Goal: Transaction & Acquisition: Purchase product/service

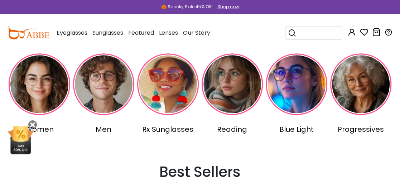
scroll to position [164, 0]
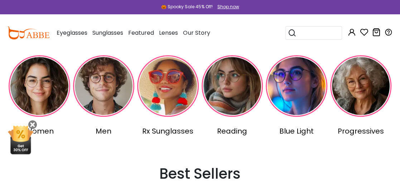
click at [220, 43] on button "Later" at bounding box center [214, 46] width 32 height 18
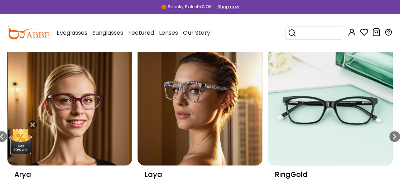
scroll to position [328, 0]
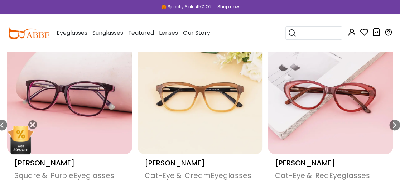
click at [342, 161] on div "[PERSON_NAME]" at bounding box center [330, 162] width 111 height 11
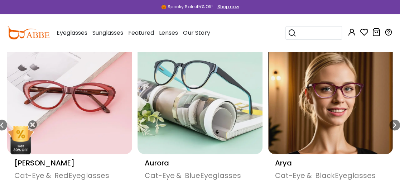
scroll to position [325, 0]
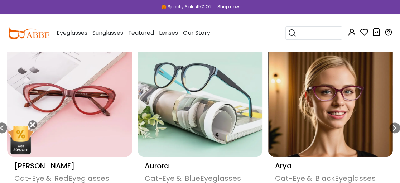
click at [341, 162] on div "Arya" at bounding box center [330, 165] width 111 height 11
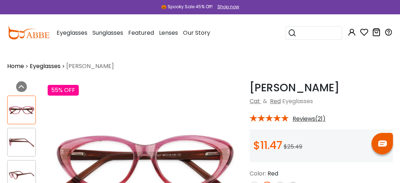
click at [342, 161] on div "$11.47 $25.49" at bounding box center [320, 145] width 143 height 33
click at [252, 130] on div "$11.47 $25.49" at bounding box center [320, 145] width 143 height 33
click at [80, 3] on div "🎃 Spooky Sale 45% Off! Shop now" at bounding box center [200, 7] width 400 height 14
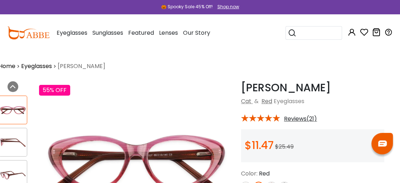
click at [257, 14] on div "🎃 Spooky Sale 45% Off! Shop now" at bounding box center [200, 7] width 400 height 14
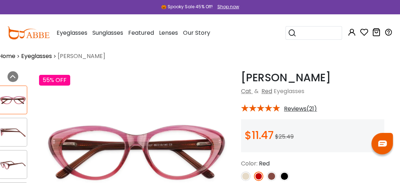
scroll to position [1, 9]
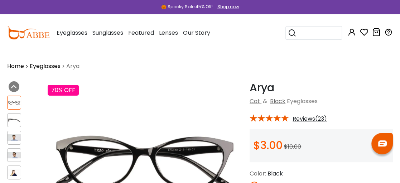
click at [341, 161] on div "$3.00 $10.00" at bounding box center [320, 145] width 143 height 33
click at [301, 38] on input "search" at bounding box center [317, 32] width 43 height 13
click at [342, 165] on img at bounding box center [347, 184] width 91 height 42
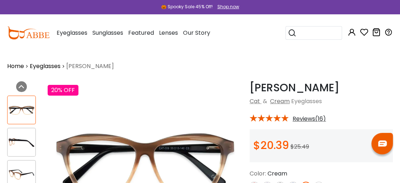
click at [301, 38] on input "search" at bounding box center [317, 32] width 43 height 13
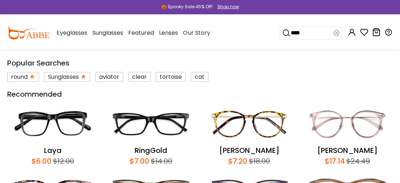
type input "*****"
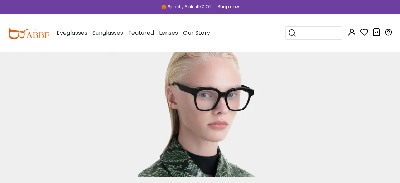
click at [308, 32] on input "search" at bounding box center [317, 32] width 43 height 13
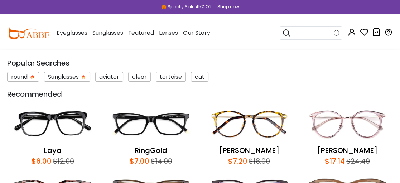
click at [343, 162] on div "$17.14" at bounding box center [335, 161] width 20 height 11
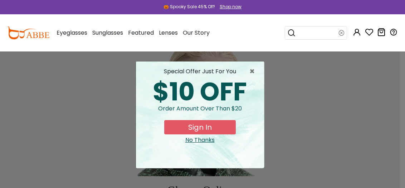
click at [324, 31] on input "search" at bounding box center [317, 32] width 43 height 13
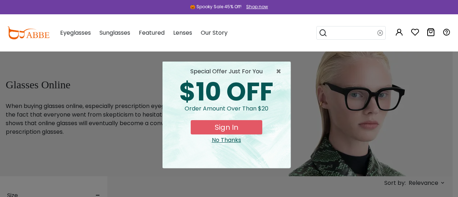
click at [359, 35] on input "search" at bounding box center [352, 32] width 50 height 13
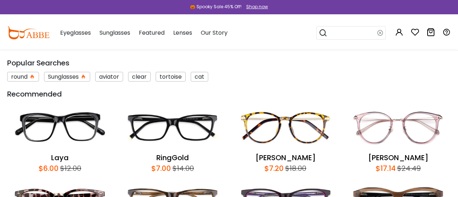
click at [336, 29] on input "search" at bounding box center [352, 32] width 50 height 13
click at [342, 33] on input "search" at bounding box center [352, 32] width 50 height 13
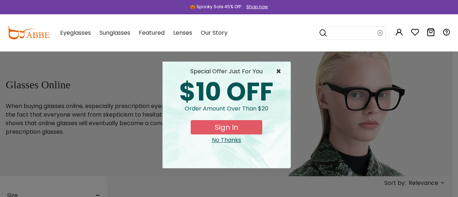
click at [278, 72] on span "×" at bounding box center [280, 71] width 9 height 9
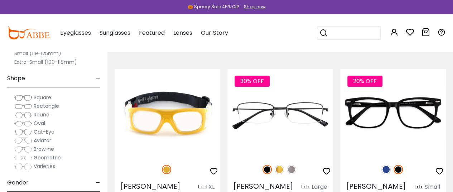
scroll to position [155, 0]
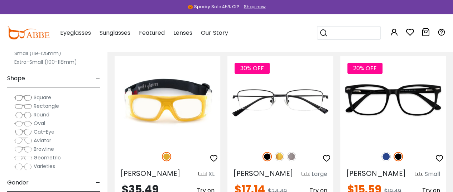
click at [279, 156] on img at bounding box center [279, 156] width 9 height 9
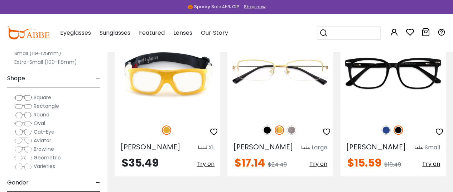
scroll to position [182, 0]
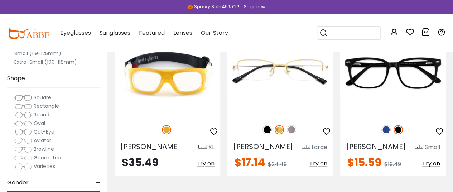
click at [0, 0] on img at bounding box center [0, 0] width 0 height 0
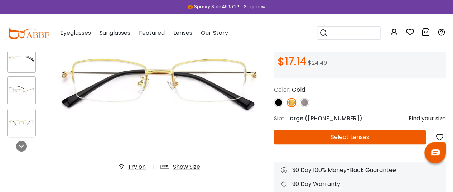
scroll to position [93, 0]
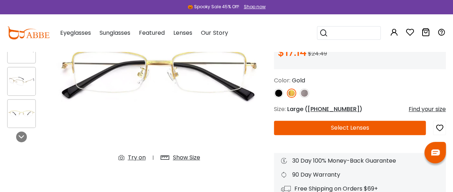
click at [345, 128] on button "Select Lenses" at bounding box center [350, 128] width 152 height 14
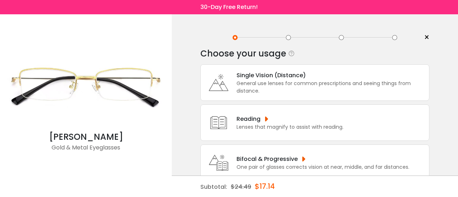
click at [338, 92] on div "General use lenses for common prescriptions and seeing things from distance." at bounding box center [331, 87] width 189 height 15
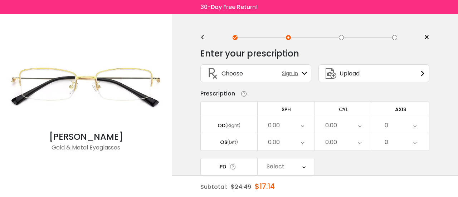
click at [306, 123] on div "0.00" at bounding box center [286, 125] width 57 height 16
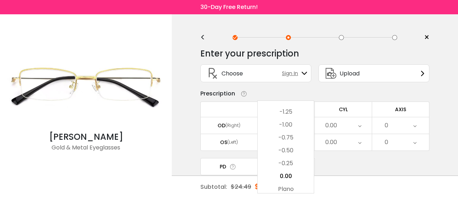
scroll to position [961, 0]
click at [306, 123] on li "-1.00" at bounding box center [286, 125] width 56 height 13
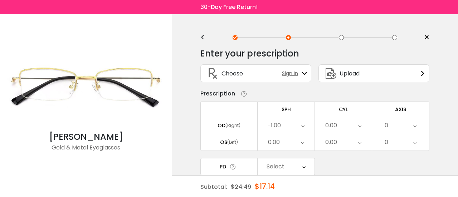
click at [306, 123] on div "-1.00" at bounding box center [286, 125] width 57 height 16
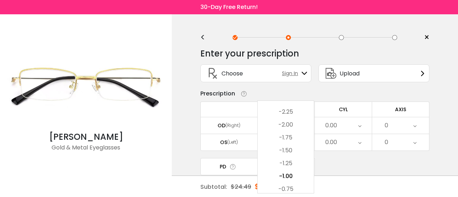
scroll to position [907, 0]
click at [292, 137] on li "-1.75" at bounding box center [286, 140] width 56 height 13
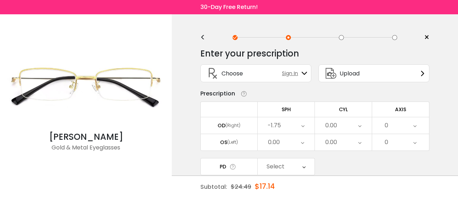
click at [305, 141] on div "0.00" at bounding box center [286, 142] width 57 height 16
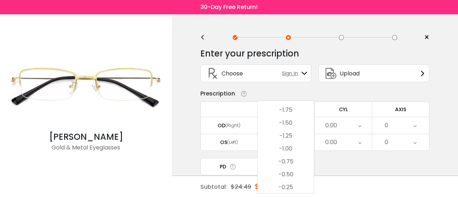
click at [293, 112] on li "-1.75" at bounding box center [286, 110] width 56 height 13
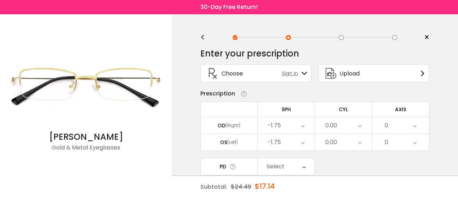
click at [305, 161] on icon at bounding box center [303, 167] width 3 height 16
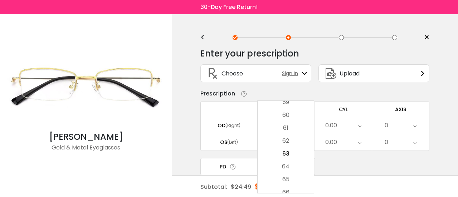
click at [292, 115] on li "60" at bounding box center [286, 115] width 56 height 13
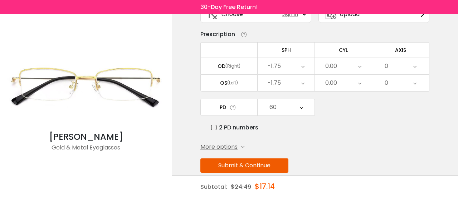
scroll to position [69, 0]
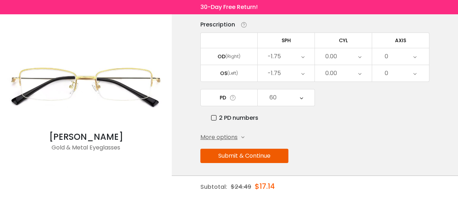
click at [246, 154] on button "Submit & Continue" at bounding box center [244, 156] width 88 height 14
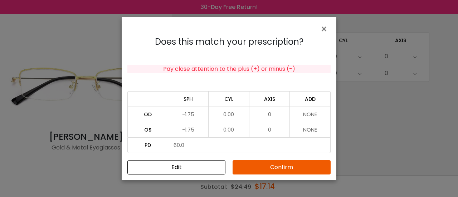
click at [284, 168] on button "Confirm" at bounding box center [282, 167] width 98 height 14
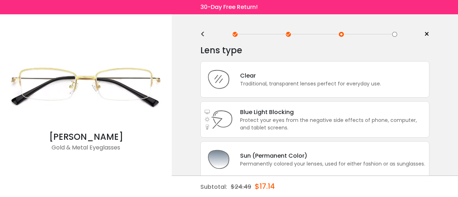
scroll to position [0, 0]
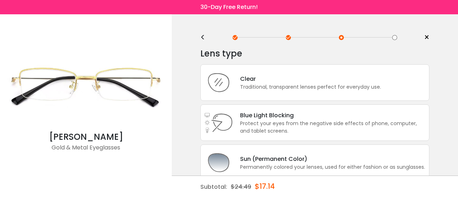
click at [275, 92] on div "Clear Traditional, transparent lenses perfect for everyday use." at bounding box center [314, 82] width 229 height 37
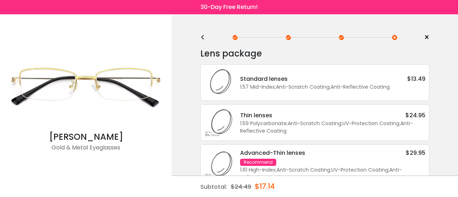
click at [275, 92] on div "Standard lenses $13.49 1.57 Mid-Index ; Anti-Scratch Coating ; Anti-Reflective …" at bounding box center [314, 82] width 229 height 37
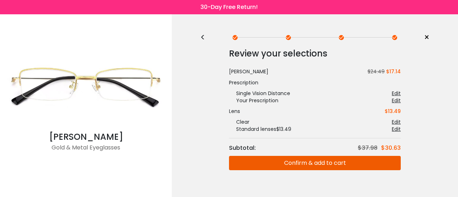
scroll to position [12, 0]
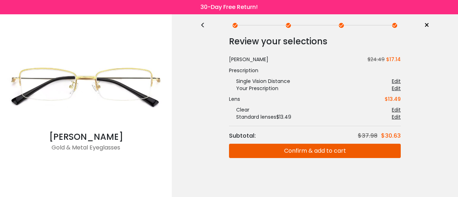
click at [306, 150] on button "Confirm & add to cart" at bounding box center [315, 151] width 172 height 14
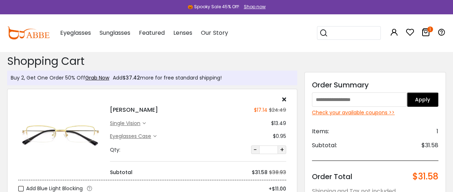
click at [338, 29] on input "search" at bounding box center [353, 32] width 50 height 13
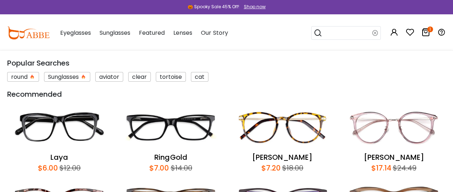
scroll to position [396, 0]
click at [421, 83] on div "Popular Searches round Sunglasses aviator clear tortoise cat Recommended Laya $…" at bounding box center [226, 151] width 453 height 203
click at [340, 38] on input "search" at bounding box center [347, 32] width 50 height 13
type input "*******"
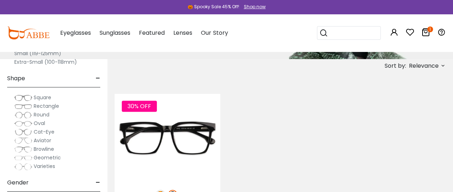
scroll to position [136, 0]
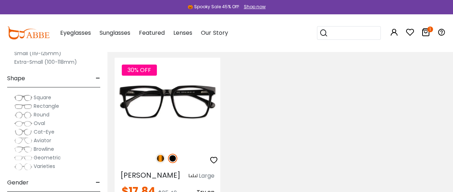
drag, startPoint x: 0, startPoint y: 0, endPoint x: 458, endPoint y: 68, distance: 462.7
click at [452, 68] on html "Eyeglasses Thanks for your subscription Please use coupon code " NEWCOMER " to …" at bounding box center [226, 159] width 453 height 627
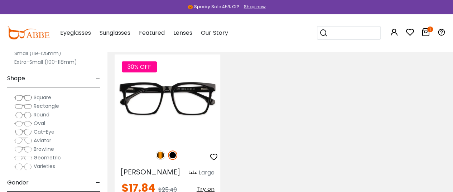
click at [31, 105] on img at bounding box center [23, 106] width 18 height 7
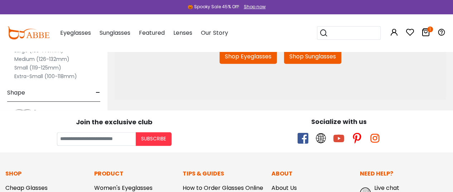
click at [243, 54] on link "Shop Eyeglasses" at bounding box center [247, 56] width 57 height 14
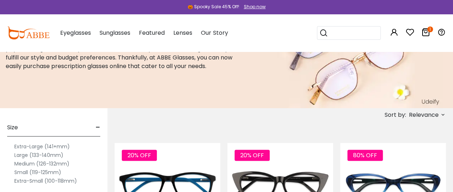
scroll to position [63, 0]
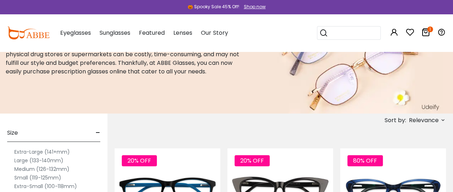
click at [334, 84] on img at bounding box center [351, 50] width 182 height 125
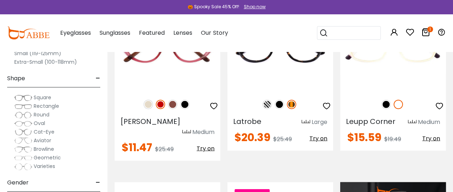
scroll to position [476, 0]
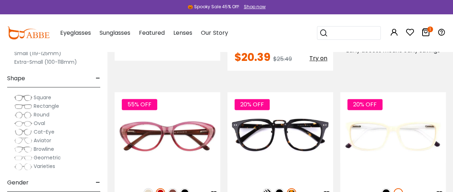
click at [282, 188] on img at bounding box center [279, 192] width 9 height 9
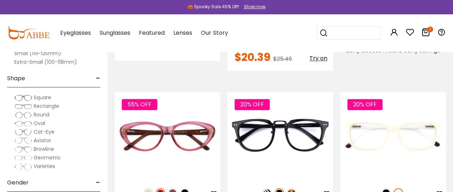
scroll to position [476, 9]
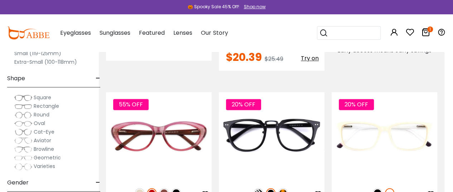
click at [261, 188] on img at bounding box center [258, 192] width 9 height 9
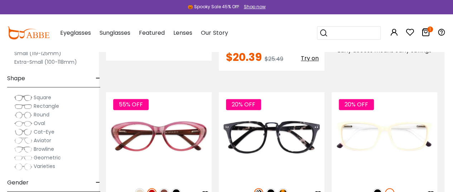
click at [271, 188] on img at bounding box center [270, 192] width 9 height 9
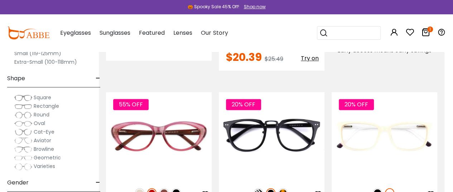
click at [282, 188] on img at bounding box center [282, 192] width 9 height 9
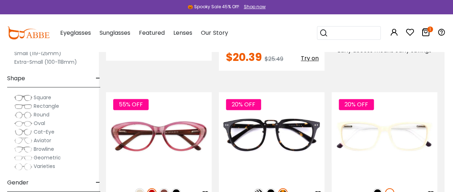
click at [275, 185] on div "20% OFF" at bounding box center [272, 192] width 106 height 15
click at [275, 188] on img at bounding box center [270, 192] width 9 height 9
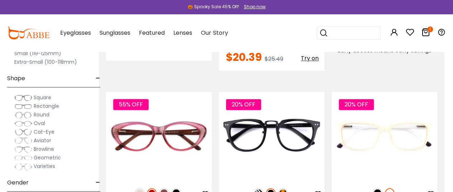
click at [262, 188] on img at bounding box center [258, 192] width 9 height 9
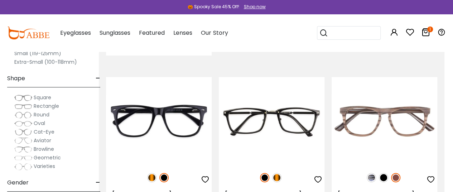
scroll to position [1194, 9]
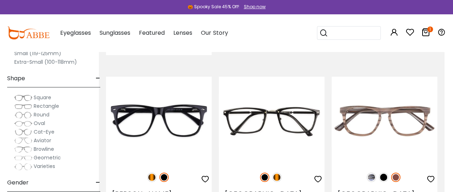
click at [265, 173] on img at bounding box center [264, 177] width 9 height 9
click at [278, 173] on img at bounding box center [276, 177] width 9 height 9
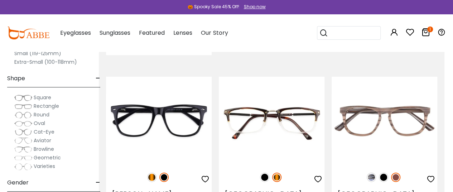
click at [264, 173] on img at bounding box center [264, 177] width 9 height 9
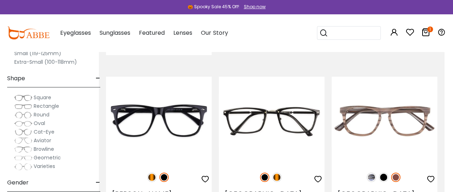
click at [275, 173] on img at bounding box center [276, 177] width 9 height 9
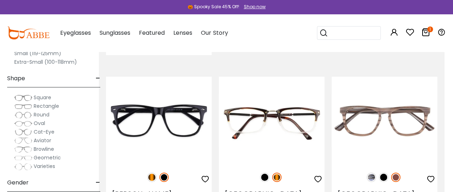
click at [0, 0] on img at bounding box center [0, 0] width 0 height 0
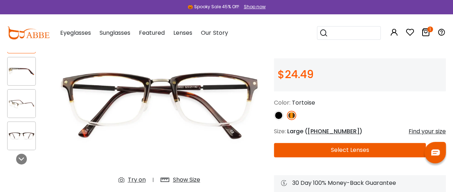
click at [277, 117] on img at bounding box center [278, 115] width 9 height 9
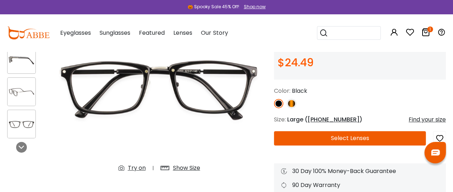
scroll to position [113, 0]
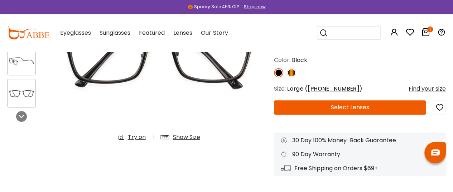
click at [335, 109] on button "Select Lenses" at bounding box center [350, 107] width 152 height 14
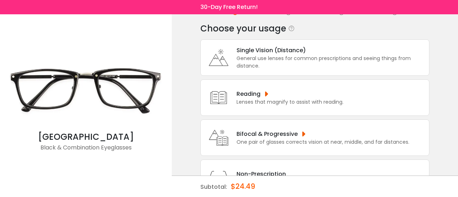
scroll to position [9, 0]
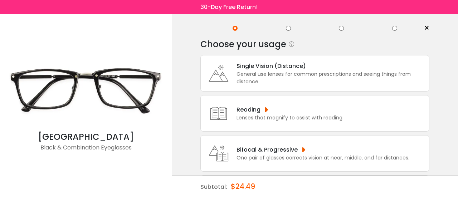
click at [304, 77] on div "General use lenses for common prescriptions and seeing things from distance." at bounding box center [331, 78] width 189 height 15
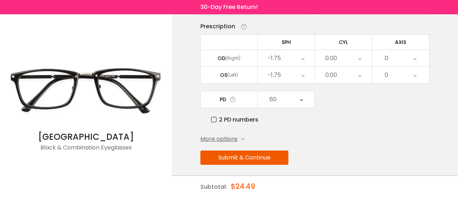
scroll to position [69, 0]
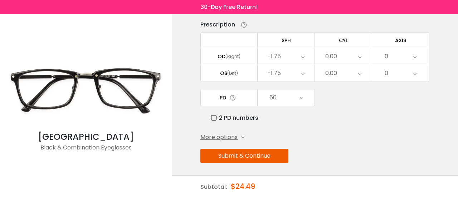
click at [257, 156] on button "Submit & Continue" at bounding box center [244, 156] width 88 height 14
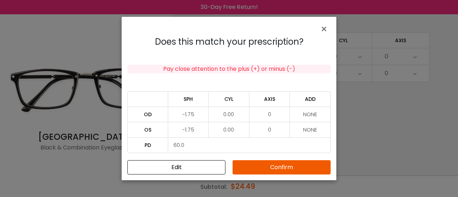
click at [281, 167] on button "Confirm" at bounding box center [282, 167] width 98 height 14
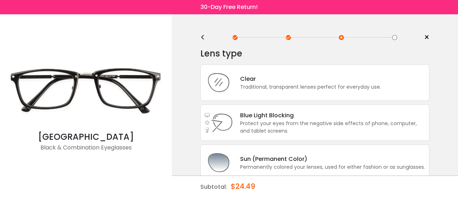
scroll to position [0, 0]
click at [275, 80] on div "Clear" at bounding box center [310, 78] width 141 height 9
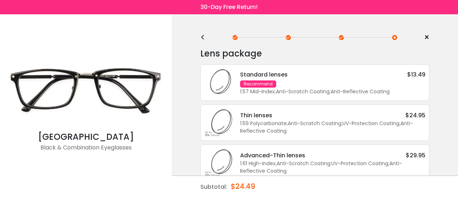
click at [275, 80] on div "Standard lenses $13.49 Recommend 1.57 Mid-Index ; Anti-Scratch Coating ; Anti-R…" at bounding box center [329, 82] width 193 height 25
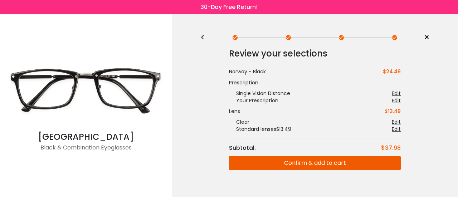
click at [307, 165] on button "Confirm & add to cart" at bounding box center [315, 163] width 172 height 14
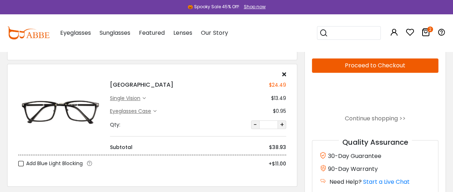
scroll to position [174, 0]
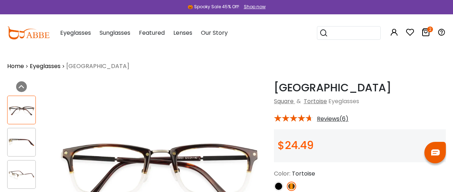
scroll to position [113, 0]
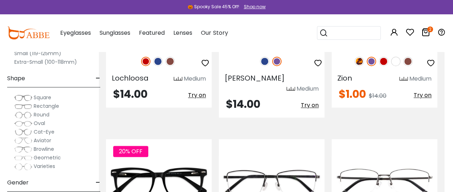
scroll to position [1834, 9]
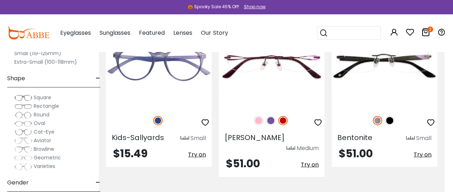
scroll to position [2181, 9]
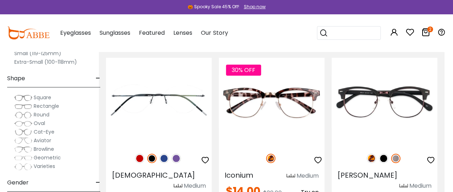
scroll to position [2992, 9]
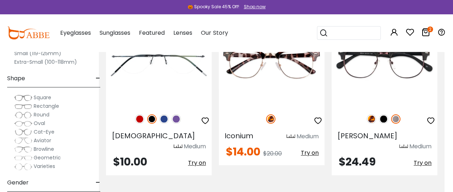
scroll to position [3026, 9]
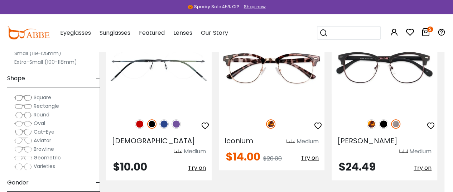
click at [0, 0] on img at bounding box center [0, 0] width 0 height 0
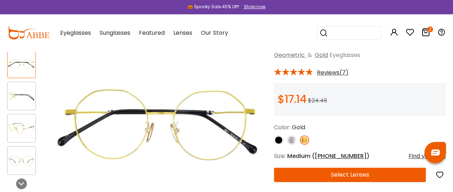
click at [166, 160] on img at bounding box center [159, 124] width 215 height 179
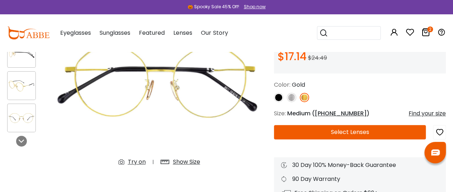
scroll to position [89, 0]
click at [310, 127] on button "Select Lenses" at bounding box center [350, 132] width 152 height 14
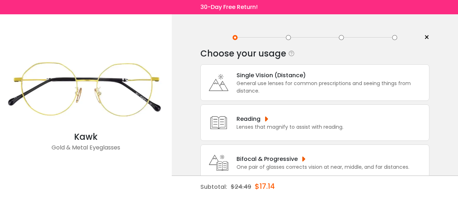
click at [287, 78] on div "Single Vision (Distance)" at bounding box center [331, 75] width 189 height 9
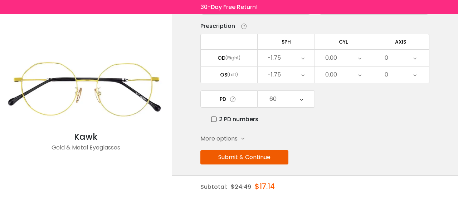
scroll to position [69, 0]
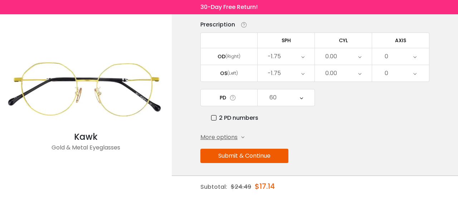
click at [275, 153] on button "Submit & Continue" at bounding box center [244, 156] width 88 height 14
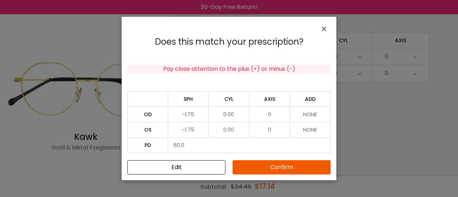
click at [293, 164] on button "Confirm" at bounding box center [282, 167] width 98 height 14
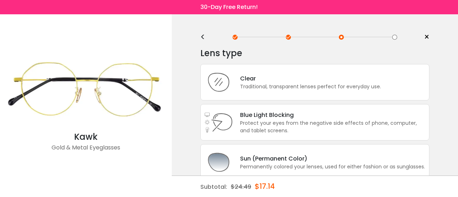
scroll to position [0, 0]
click at [271, 81] on div "Clear" at bounding box center [310, 78] width 141 height 9
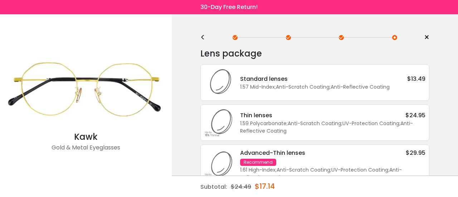
click at [271, 81] on div "Standard lenses" at bounding box center [264, 78] width 48 height 9
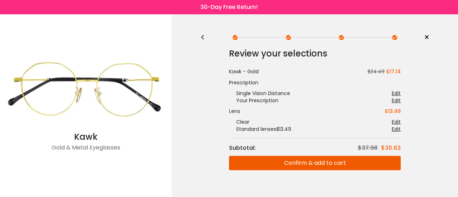
click at [319, 163] on button "Confirm & add to cart" at bounding box center [315, 163] width 172 height 14
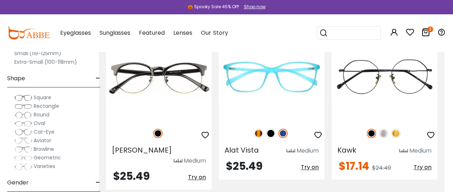
scroll to position [3195, 9]
click at [0, 0] on img at bounding box center [0, 0] width 0 height 0
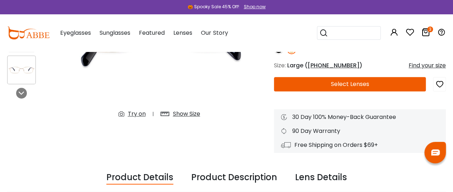
scroll to position [139, 0]
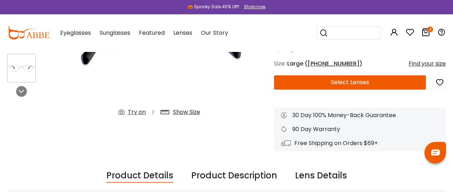
click at [349, 81] on button "Select Lenses" at bounding box center [350, 82] width 152 height 14
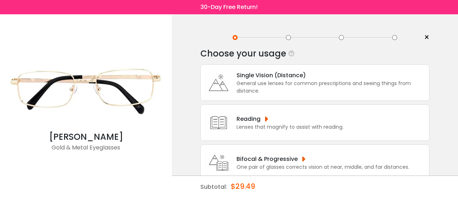
click at [308, 72] on div "Single Vision (Distance)" at bounding box center [331, 75] width 189 height 9
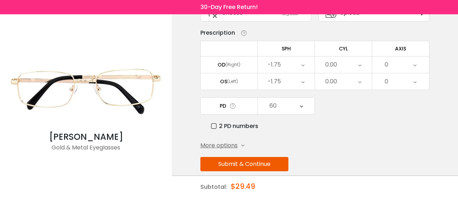
scroll to position [69, 0]
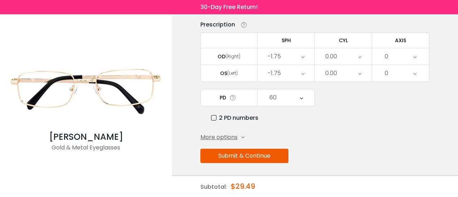
click at [260, 160] on button "Submit & Continue" at bounding box center [244, 156] width 88 height 14
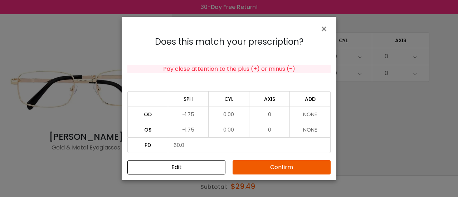
click at [270, 168] on button "Confirm" at bounding box center [282, 167] width 98 height 14
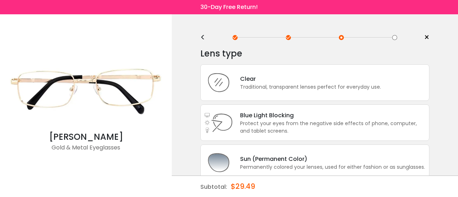
scroll to position [0, 0]
click at [248, 96] on div "Clear Traditional, transparent lenses perfect for everyday use." at bounding box center [314, 82] width 229 height 37
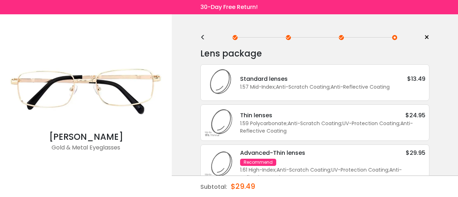
click at [248, 96] on div "Standard lenses $13.49 1.57 Mid-Index ; Anti-Scratch Coating ; Anti-Reflective …" at bounding box center [314, 82] width 229 height 37
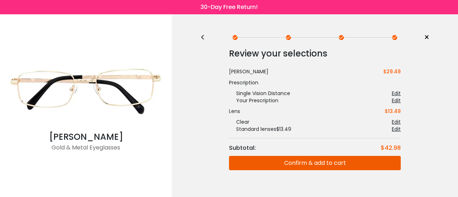
click at [300, 164] on button "Confirm & add to cart" at bounding box center [315, 163] width 172 height 14
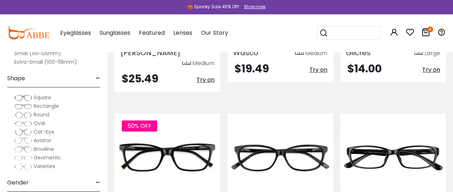
scroll to position [1519, 0]
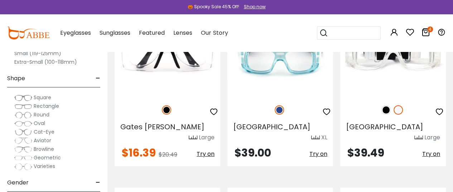
scroll to position [2678, 0]
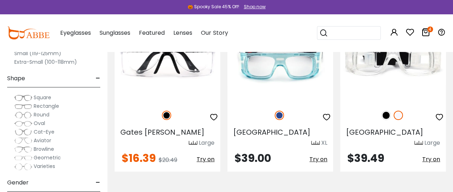
click at [0, 0] on img at bounding box center [0, 0] width 0 height 0
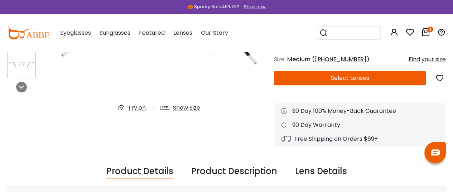
scroll to position [140, 0]
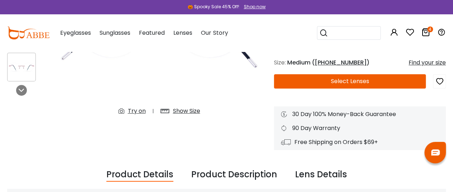
click at [371, 87] on button "Select Lenses" at bounding box center [350, 81] width 152 height 14
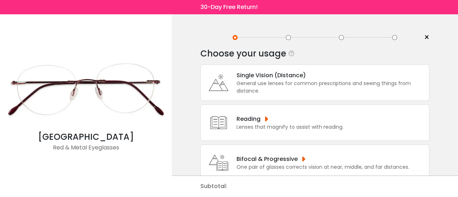
click at [348, 88] on div "General use lenses for common prescriptions and seeing things from distance." at bounding box center [331, 87] width 189 height 15
click at [316, 79] on div "Single Vision (Distance)" at bounding box center [331, 75] width 189 height 9
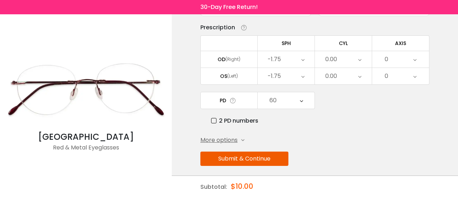
scroll to position [69, 0]
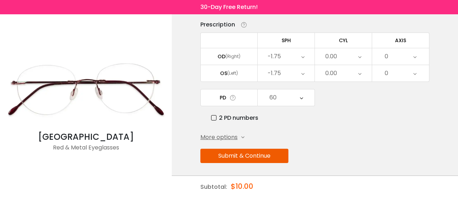
click at [259, 156] on button "Submit & Continue" at bounding box center [244, 156] width 88 height 14
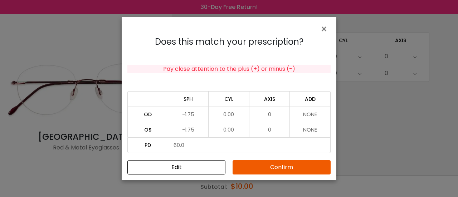
click at [283, 172] on button "Confirm" at bounding box center [282, 167] width 98 height 14
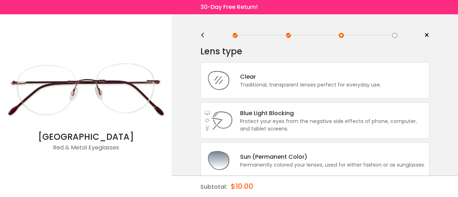
scroll to position [0, 0]
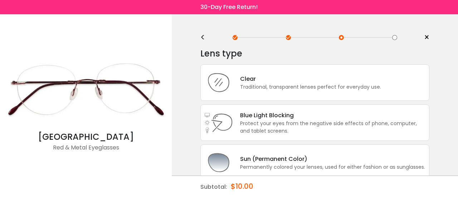
click at [271, 67] on div "Clear Traditional, transparent lenses perfect for everyday use." at bounding box center [314, 82] width 229 height 37
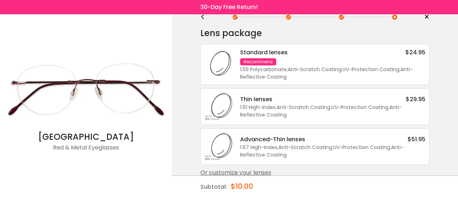
scroll to position [15, 0]
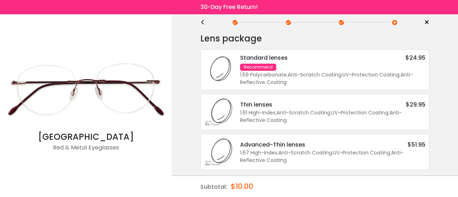
click at [297, 76] on div "1.59 Polycarbonate ; Anti-Scratch Coating ; UV-Protection Coating ; Anti-Reflec…" at bounding box center [332, 78] width 185 height 15
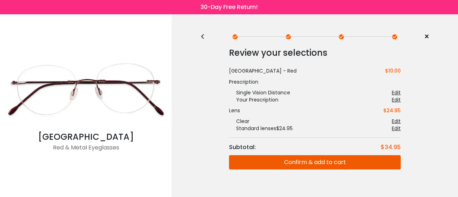
scroll to position [0, 0]
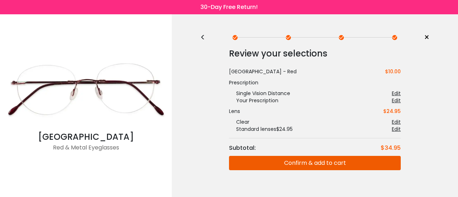
click at [319, 164] on button "Confirm & add to cart" at bounding box center [315, 163] width 172 height 14
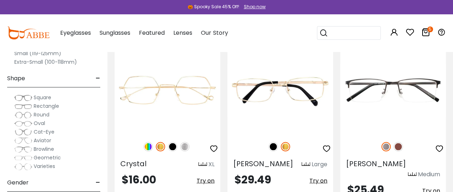
scroll to position [3365, 0]
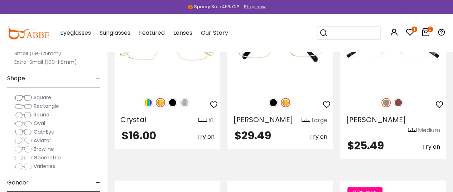
scroll to position [3404, 0]
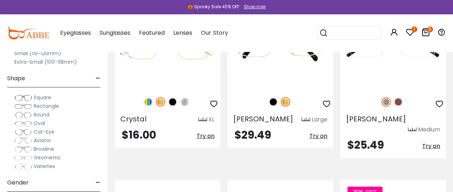
click at [0, 0] on img at bounding box center [0, 0] width 0 height 0
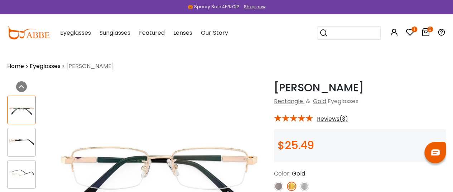
click at [22, 140] on img at bounding box center [22, 142] width 28 height 14
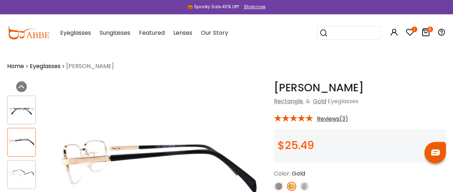
click at [24, 113] on img at bounding box center [22, 110] width 28 height 14
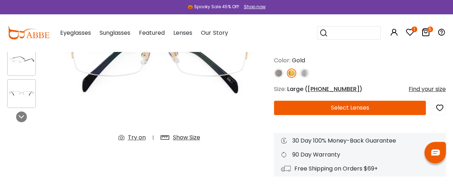
scroll to position [96, 0]
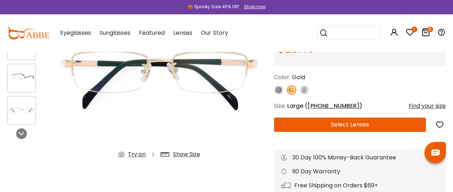
click at [340, 126] on button "Select Lenses" at bounding box center [350, 124] width 152 height 14
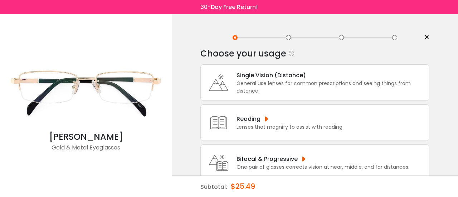
click at [306, 74] on div "Single Vision (Distance)" at bounding box center [331, 75] width 189 height 9
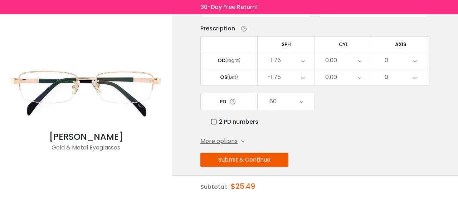
scroll to position [69, 0]
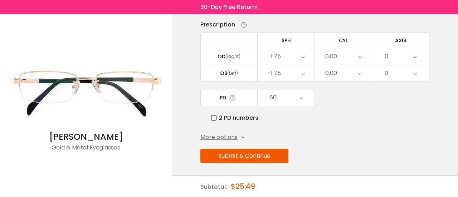
click at [275, 153] on button "Submit & Continue" at bounding box center [244, 156] width 88 height 14
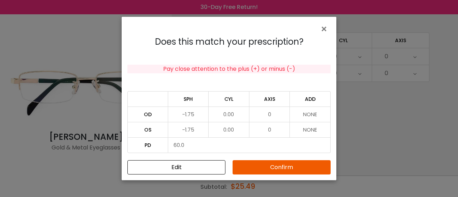
click at [286, 172] on button "Confirm" at bounding box center [282, 167] width 98 height 14
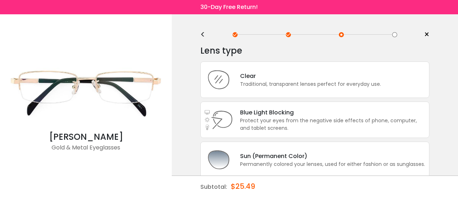
scroll to position [0, 0]
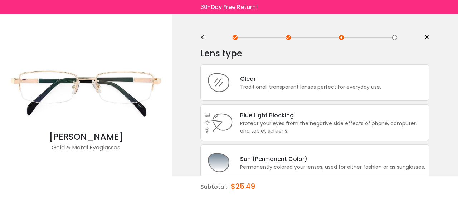
click at [283, 97] on div "Clear Traditional, transparent lenses perfect for everyday use." at bounding box center [314, 82] width 229 height 37
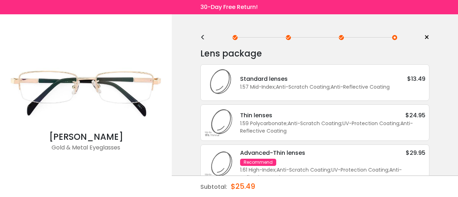
click at [283, 93] on div "Standard lenses $13.49 1.57 Mid-Index ; Anti-Scratch Coating ; Anti-Reflective …" at bounding box center [314, 82] width 229 height 37
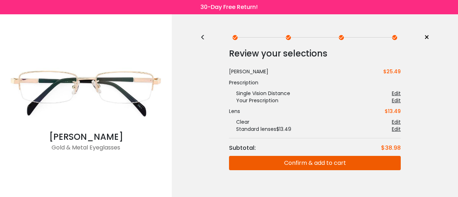
click at [312, 163] on button "Confirm & add to cart" at bounding box center [315, 163] width 172 height 14
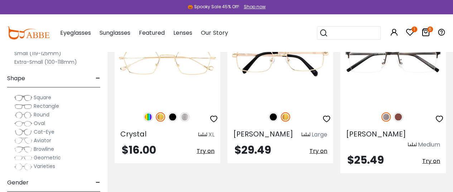
scroll to position [3389, 0]
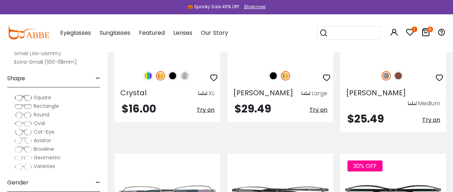
scroll to position [3440, 0]
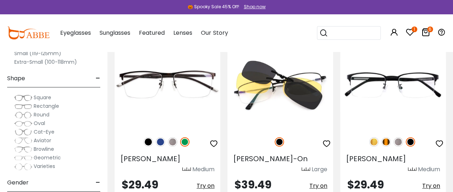
click at [372, 141] on img at bounding box center [373, 141] width 9 height 9
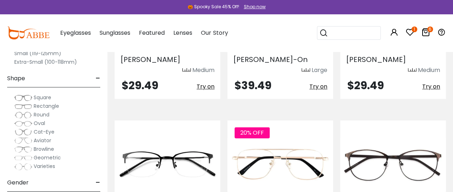
scroll to position [303, 0]
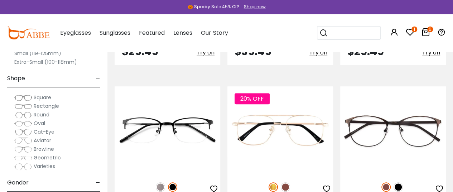
click at [162, 182] on img at bounding box center [160, 186] width 9 height 9
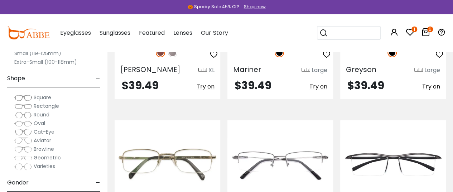
scroll to position [1348, 0]
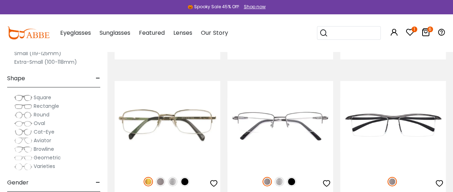
click at [152, 177] on img at bounding box center [148, 181] width 9 height 9
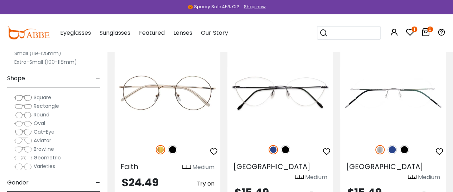
scroll to position [2361, 0]
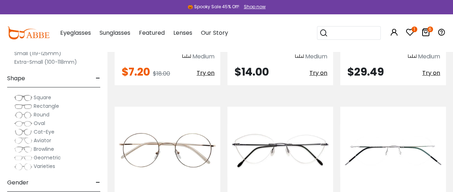
click at [0, 0] on img at bounding box center [0, 0] width 0 height 0
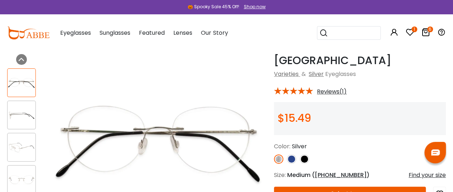
click at [306, 156] on img at bounding box center [304, 158] width 9 height 9
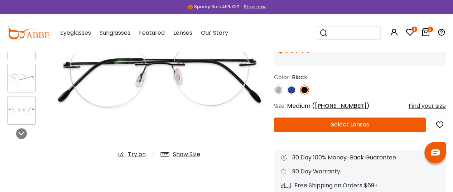
scroll to position [97, 0]
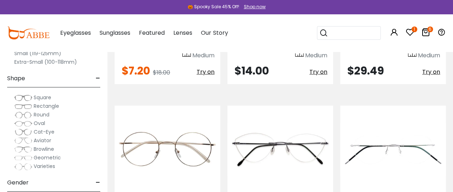
scroll to position [2361, 0]
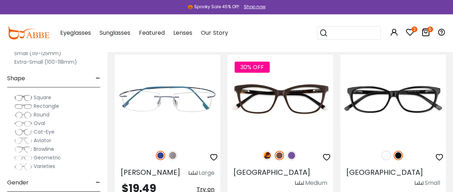
scroll to position [2683, 0]
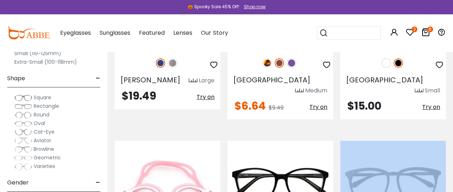
drag, startPoint x: 383, startPoint y: 166, endPoint x: 331, endPoint y: 152, distance: 54.2
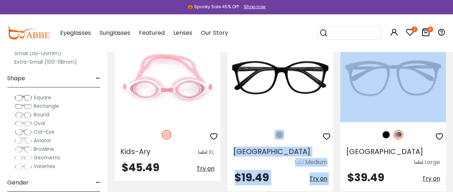
scroll to position [2797, 0]
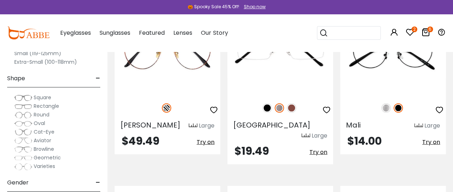
scroll to position [3447, 0]
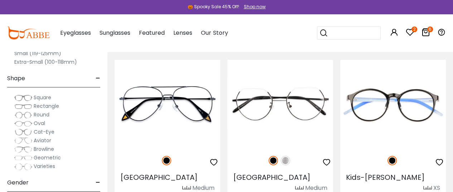
scroll to position [152, 0]
click at [288, 160] on img at bounding box center [285, 159] width 9 height 9
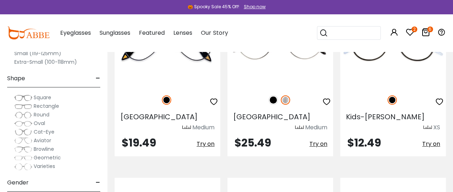
scroll to position [212, 0]
click at [323, 98] on icon "button" at bounding box center [326, 101] width 9 height 9
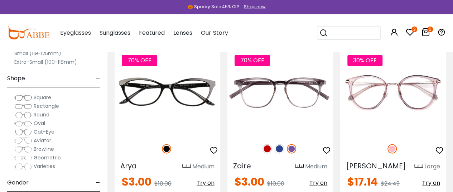
scroll to position [512, 0]
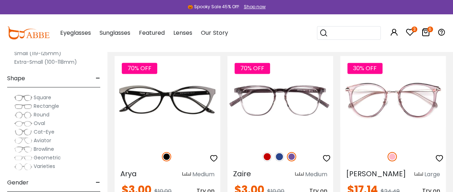
click at [269, 152] on img at bounding box center [266, 156] width 9 height 9
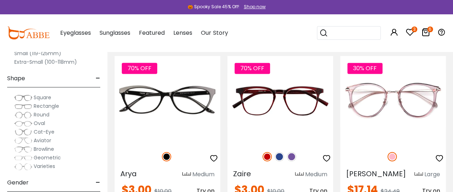
click at [292, 152] on img at bounding box center [291, 156] width 9 height 9
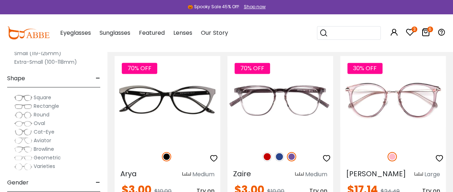
click at [283, 152] on img at bounding box center [279, 156] width 9 height 9
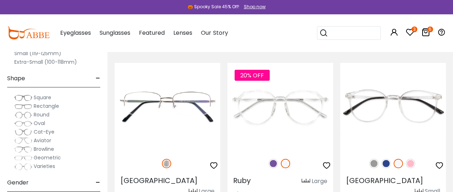
scroll to position [674, 0]
click at [397, 158] on img at bounding box center [397, 162] width 9 height 9
click at [375, 158] on img at bounding box center [373, 162] width 9 height 9
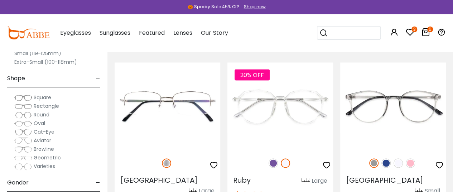
click at [399, 158] on img at bounding box center [397, 162] width 9 height 9
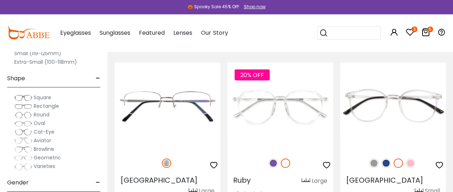
click at [0, 0] on img at bounding box center [0, 0] width 0 height 0
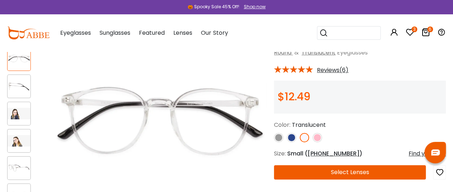
click at [23, 121] on div at bounding box center [19, 114] width 24 height 24
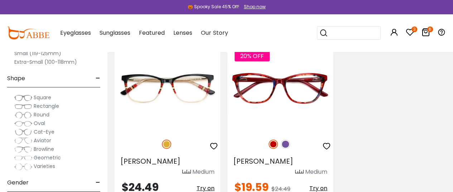
scroll to position [3454, 0]
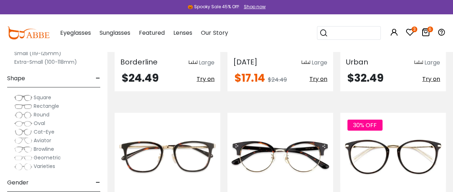
scroll to position [2336, 0]
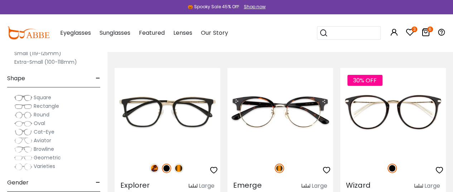
scroll to position [2378, 0]
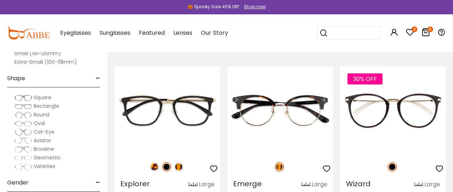
click at [0, 0] on img at bounding box center [0, 0] width 0 height 0
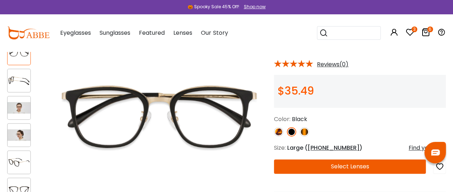
click at [353, 168] on button "Select Lenses" at bounding box center [350, 166] width 152 height 14
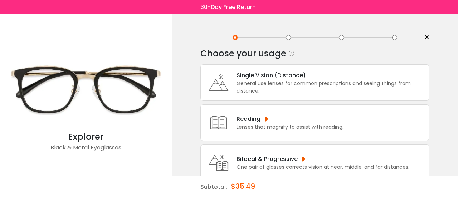
click at [295, 76] on div "Single Vision (Distance)" at bounding box center [331, 75] width 189 height 9
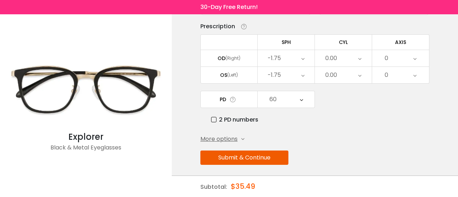
scroll to position [69, 0]
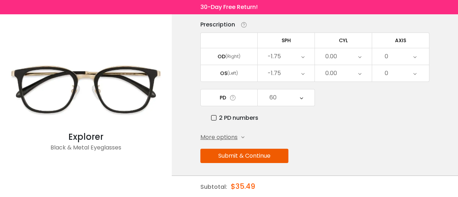
click at [263, 154] on button "Submit & Continue" at bounding box center [244, 156] width 88 height 14
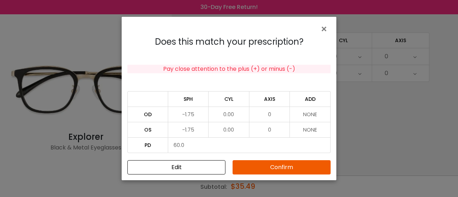
click at [267, 169] on button "Confirm" at bounding box center [282, 167] width 98 height 14
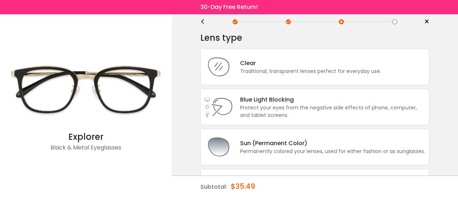
scroll to position [0, 0]
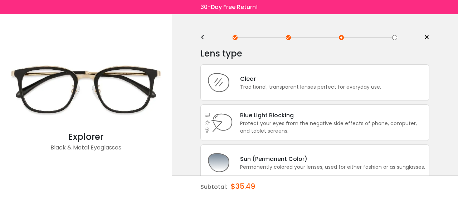
click at [259, 87] on div "Traditional, transparent lenses perfect for everyday use." at bounding box center [310, 87] width 141 height 8
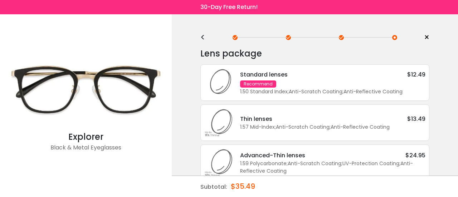
click at [268, 83] on div "Recommend" at bounding box center [258, 84] width 36 height 7
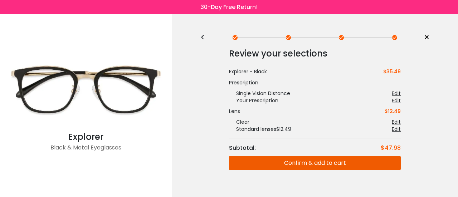
click at [310, 168] on button "Confirm & add to cart" at bounding box center [315, 163] width 172 height 14
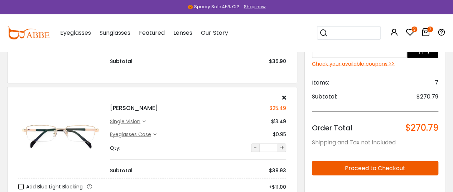
scroll to position [617, 0]
